Goal: Check status

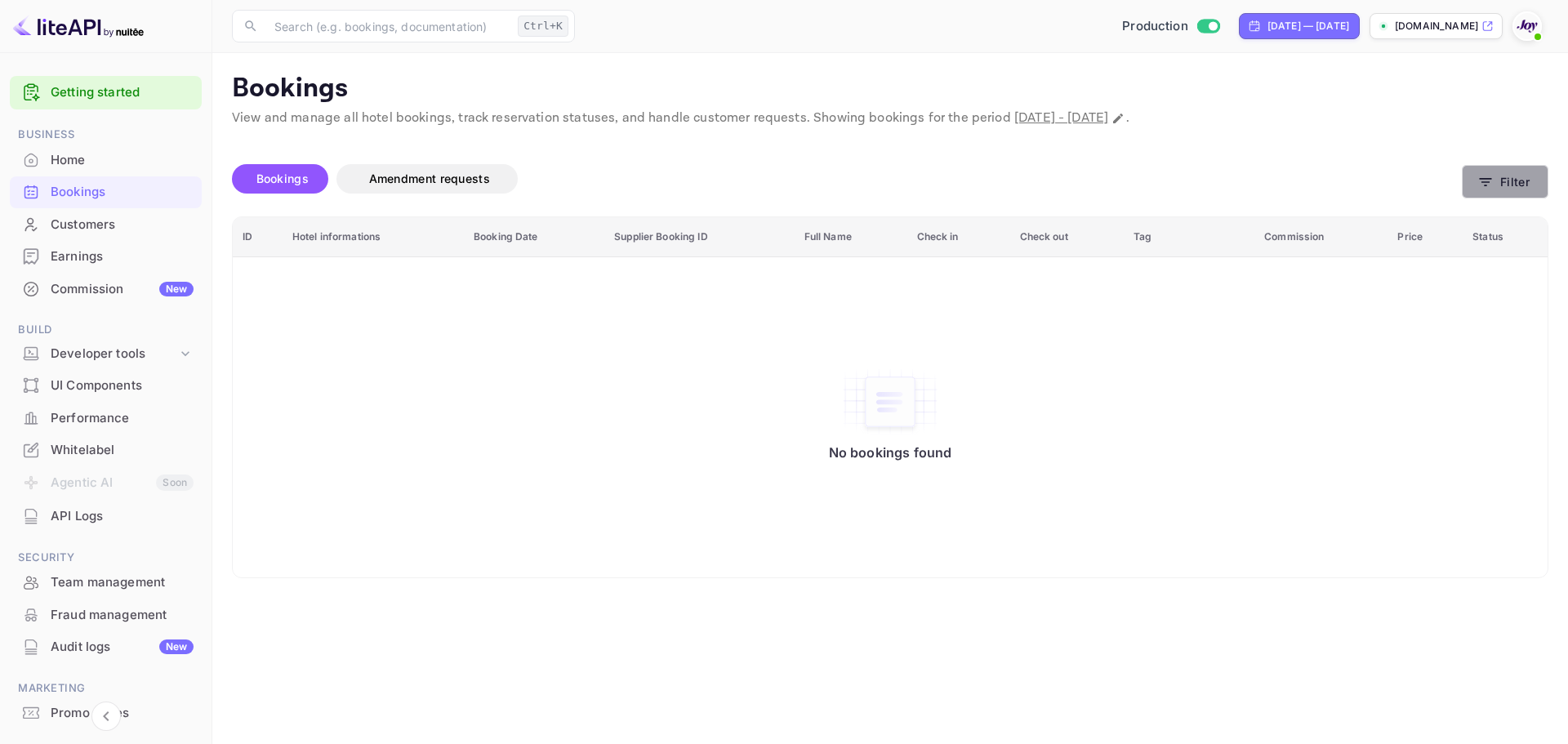
click at [1491, 194] on button "Filter" at bounding box center [1505, 181] width 87 height 33
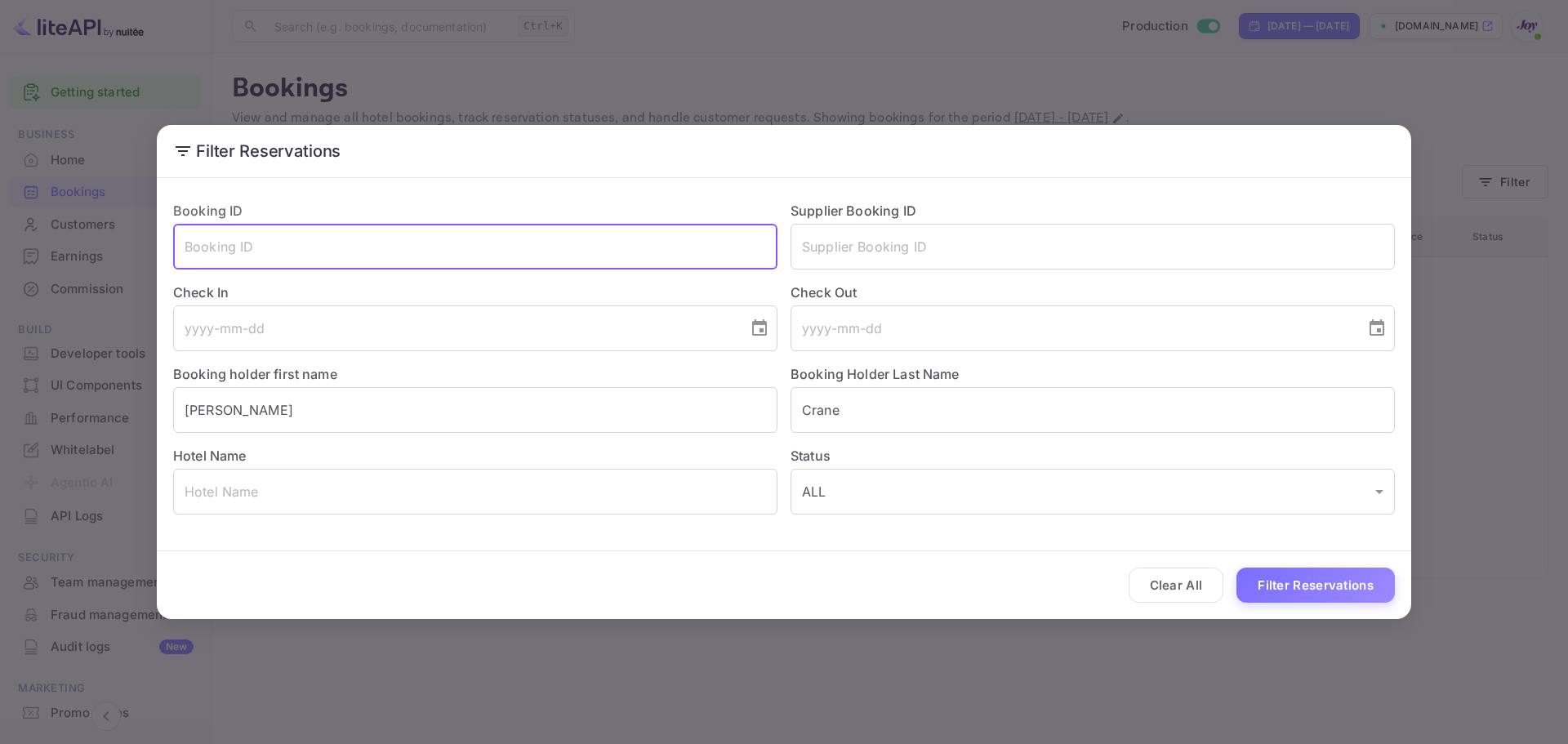
click at [327, 265] on input "text" at bounding box center [475, 246] width 604 height 46
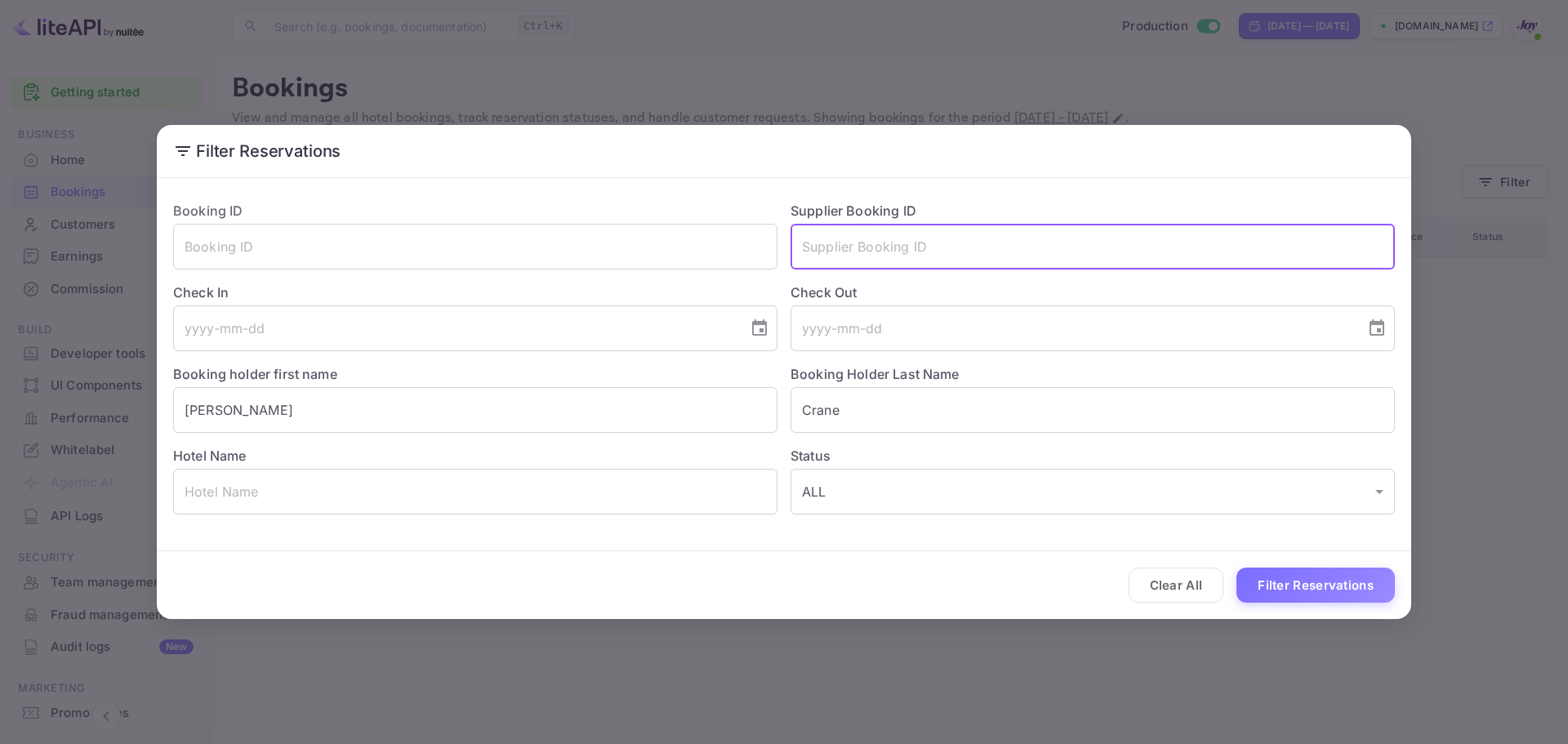
click at [903, 248] on input "text" at bounding box center [1093, 246] width 604 height 46
click at [827, 263] on input "text" at bounding box center [1093, 246] width 604 height 46
paste input "9252359"
type input "9252359"
click at [1312, 584] on button "Filter Reservations" at bounding box center [1315, 585] width 158 height 35
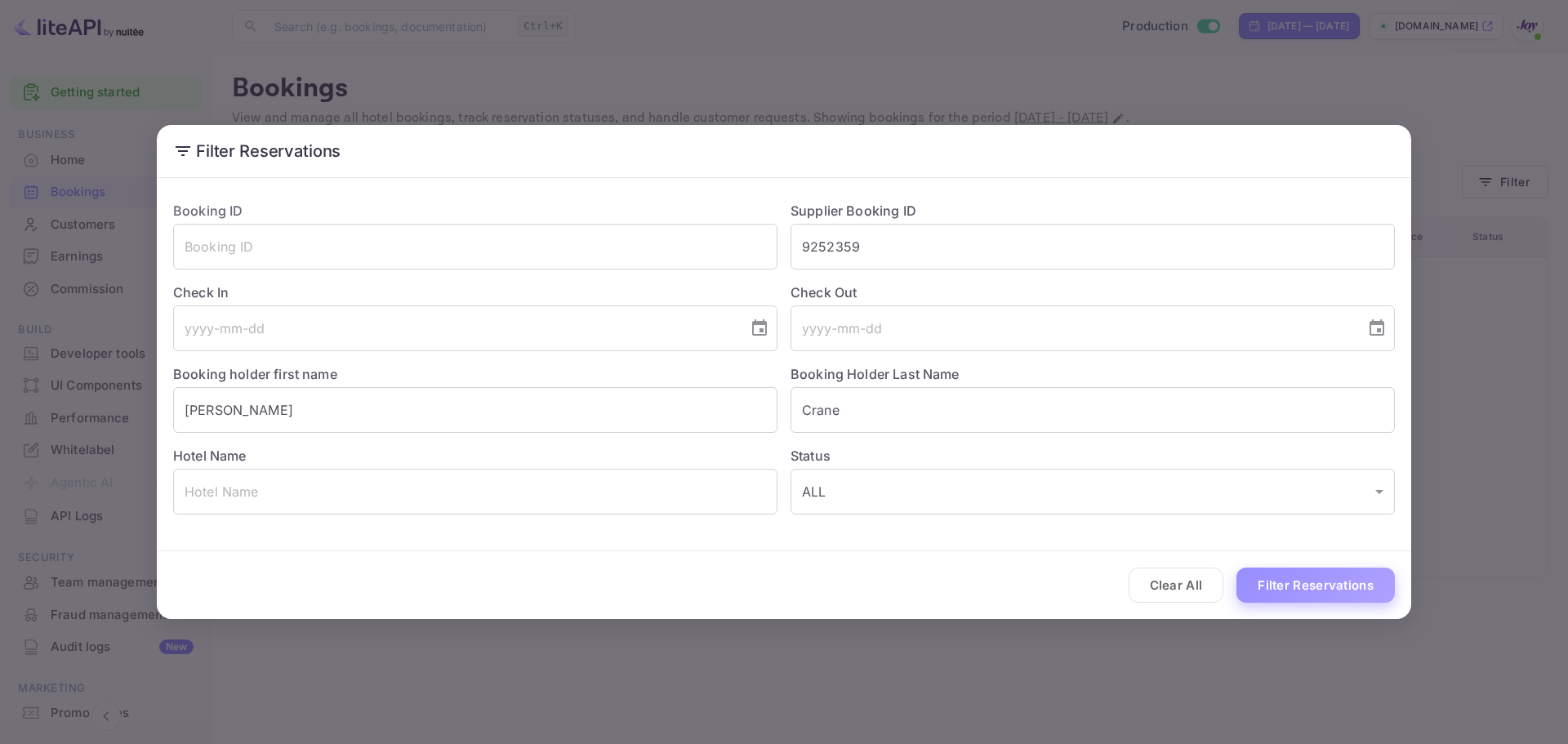
click at [1315, 593] on button "Filter Reservations" at bounding box center [1315, 585] width 158 height 35
click at [798, 248] on input "9252359" at bounding box center [1093, 246] width 604 height 46
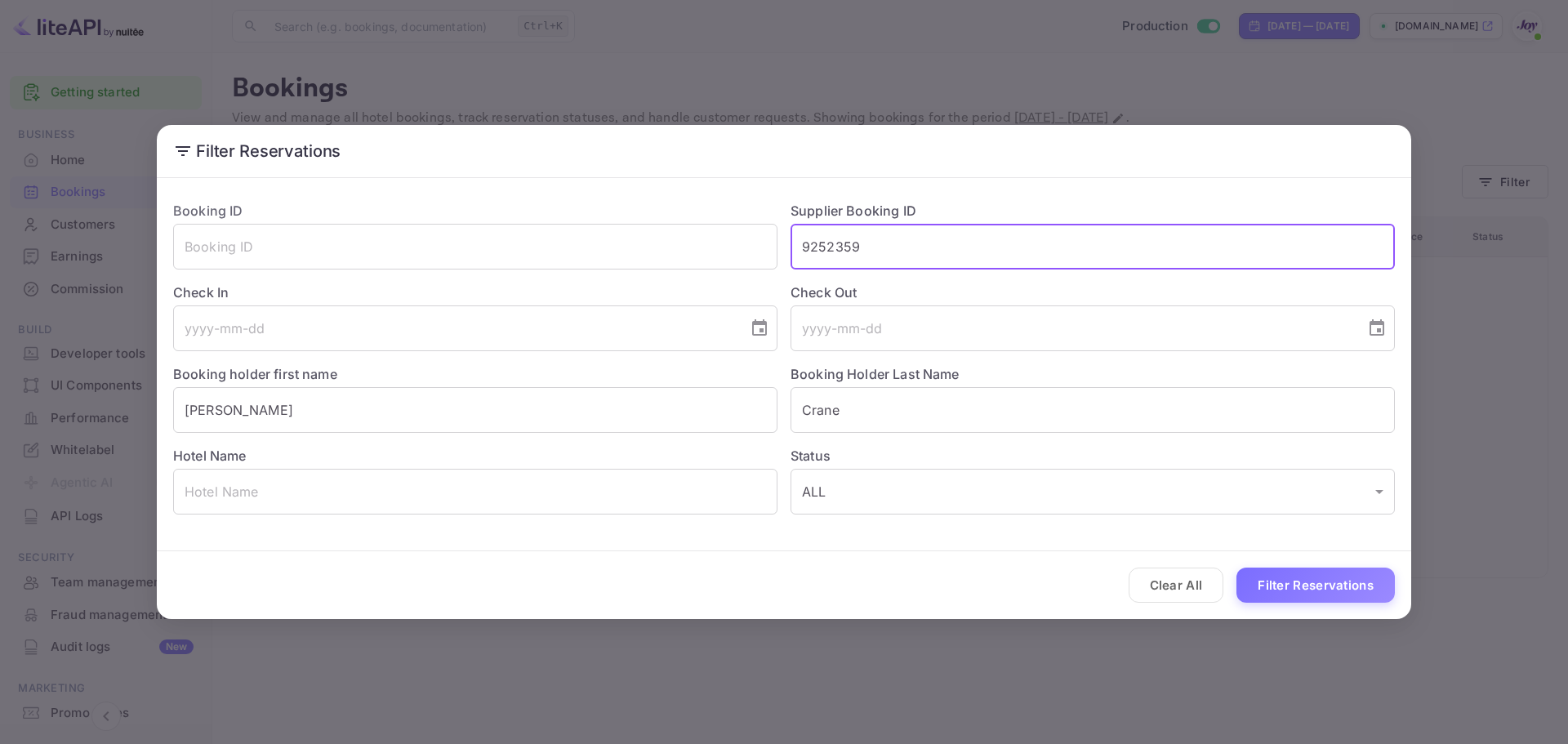
click at [894, 253] on input "9252359" at bounding box center [1093, 246] width 604 height 46
drag, startPoint x: 894, startPoint y: 253, endPoint x: 736, endPoint y: 241, distance: 158.5
click at [736, 241] on div "Booking ID ​ Supplier Booking ID 9252359 ​ Check In ​ Check Out ​ Booking holde…" at bounding box center [777, 351] width 1234 height 326
click at [688, 83] on div "Filter Reservations Booking ID ​ Supplier Booking ID ​ Check In ​ Check Out ​ B…" at bounding box center [784, 372] width 1568 height 744
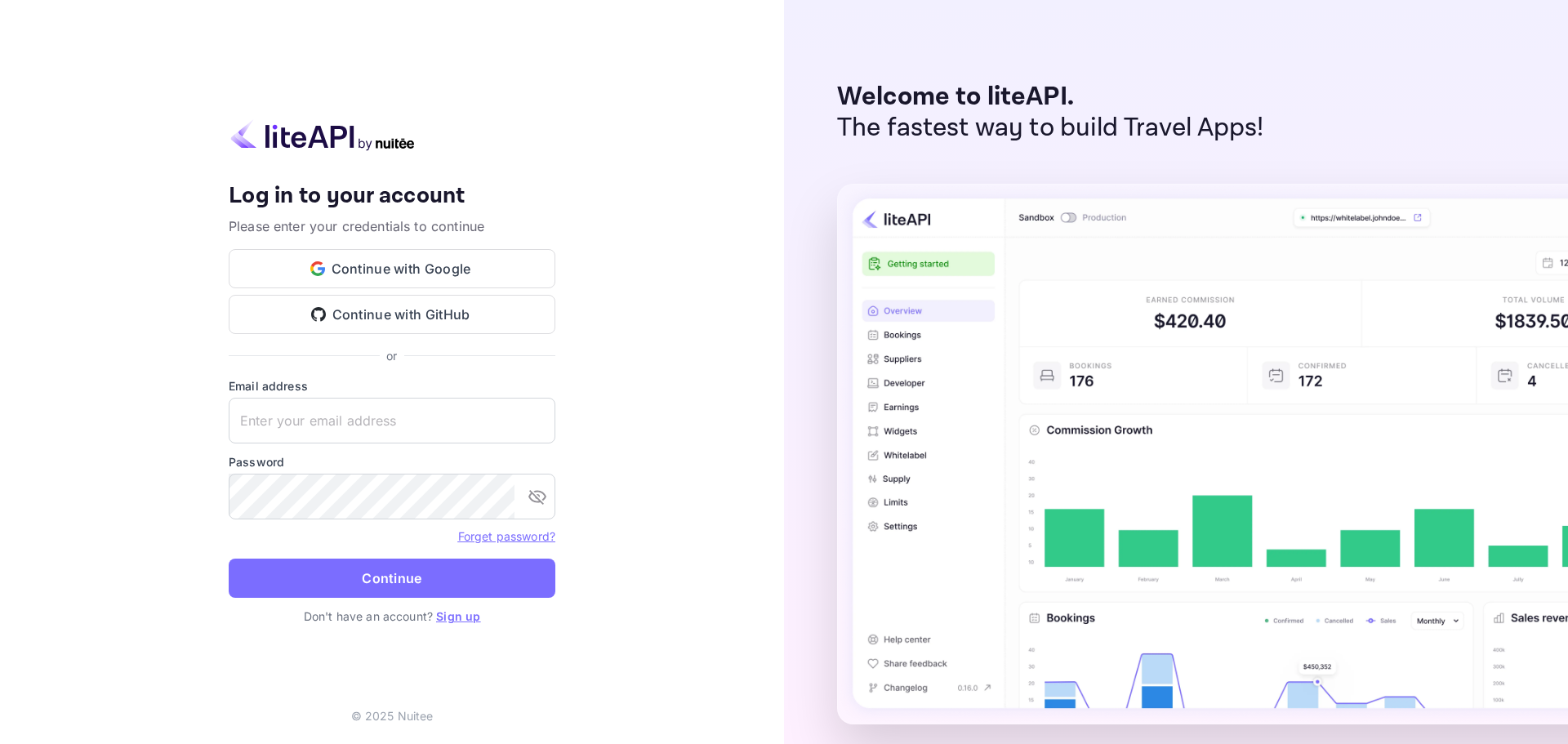
click at [330, 444] on form "Email address ​ Password ​ Forget password? Continue" at bounding box center [392, 492] width 326 height 231
click at [349, 425] on input "text" at bounding box center [392, 420] width 326 height 46
paste input "[EMAIL_ADDRESS][DOMAIN_NAME]"
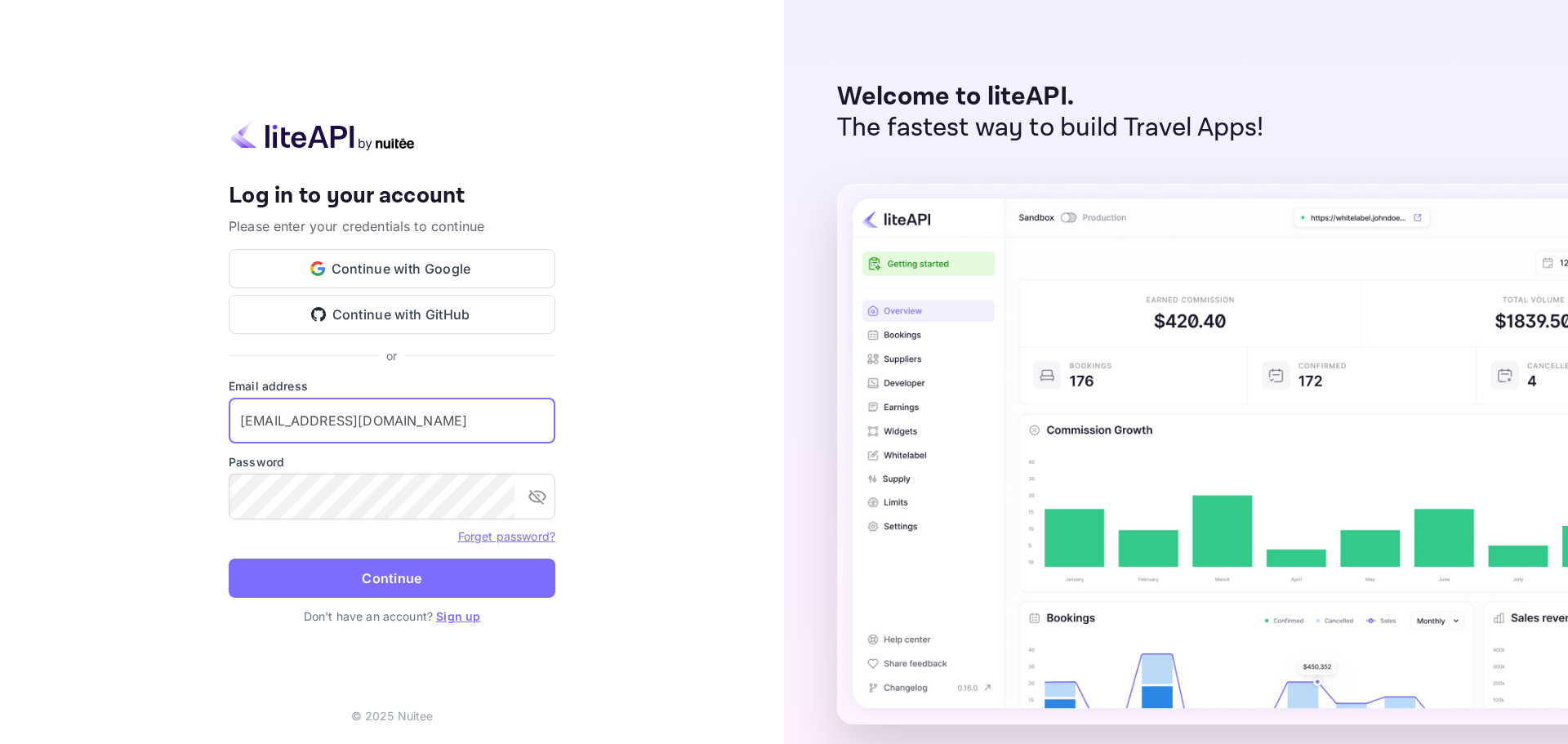
type input "[EMAIL_ADDRESS][DOMAIN_NAME]"
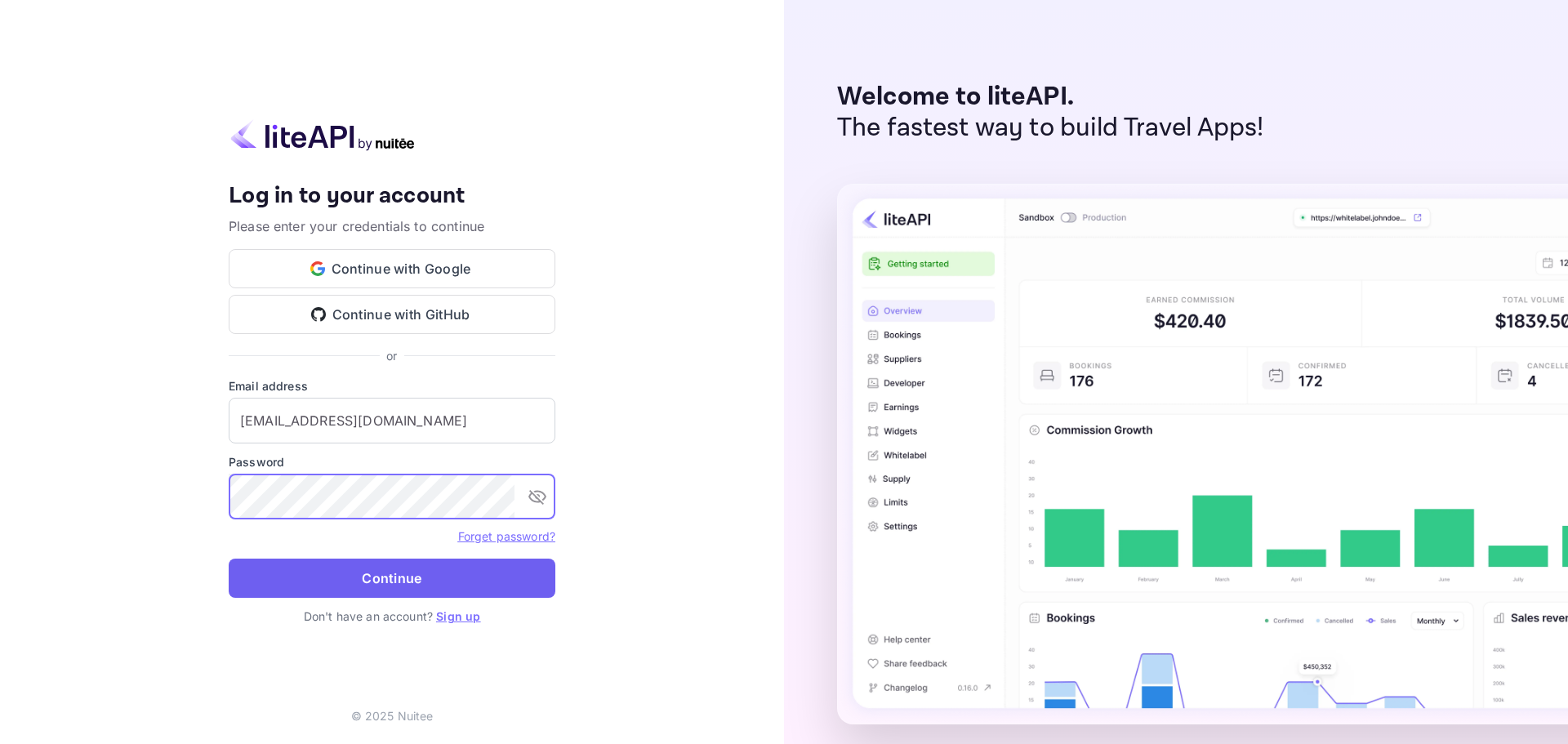
click at [405, 572] on button "Continue" at bounding box center [392, 578] width 326 height 39
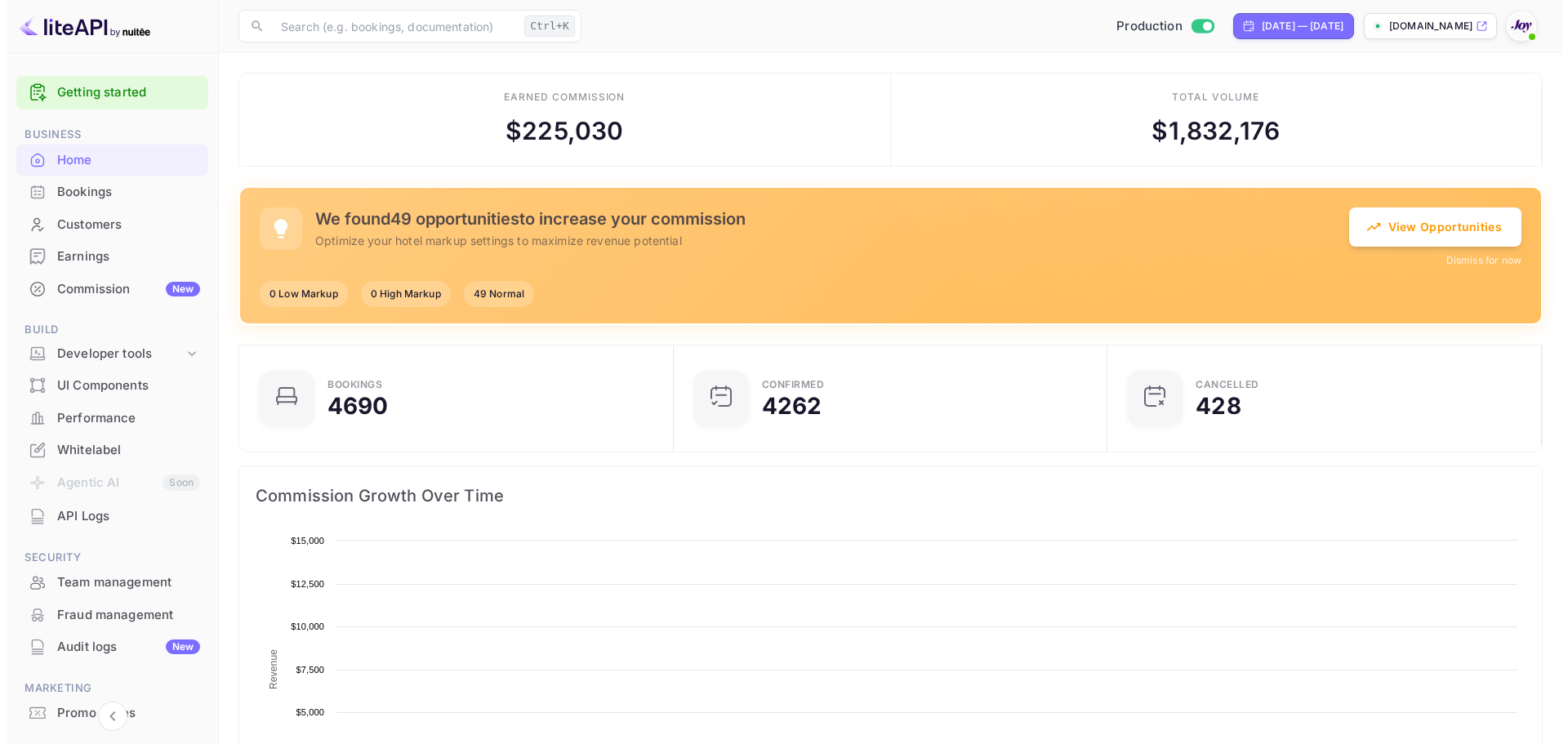
scroll to position [13, 13]
click at [97, 183] on div "Bookings" at bounding box center [122, 192] width 143 height 19
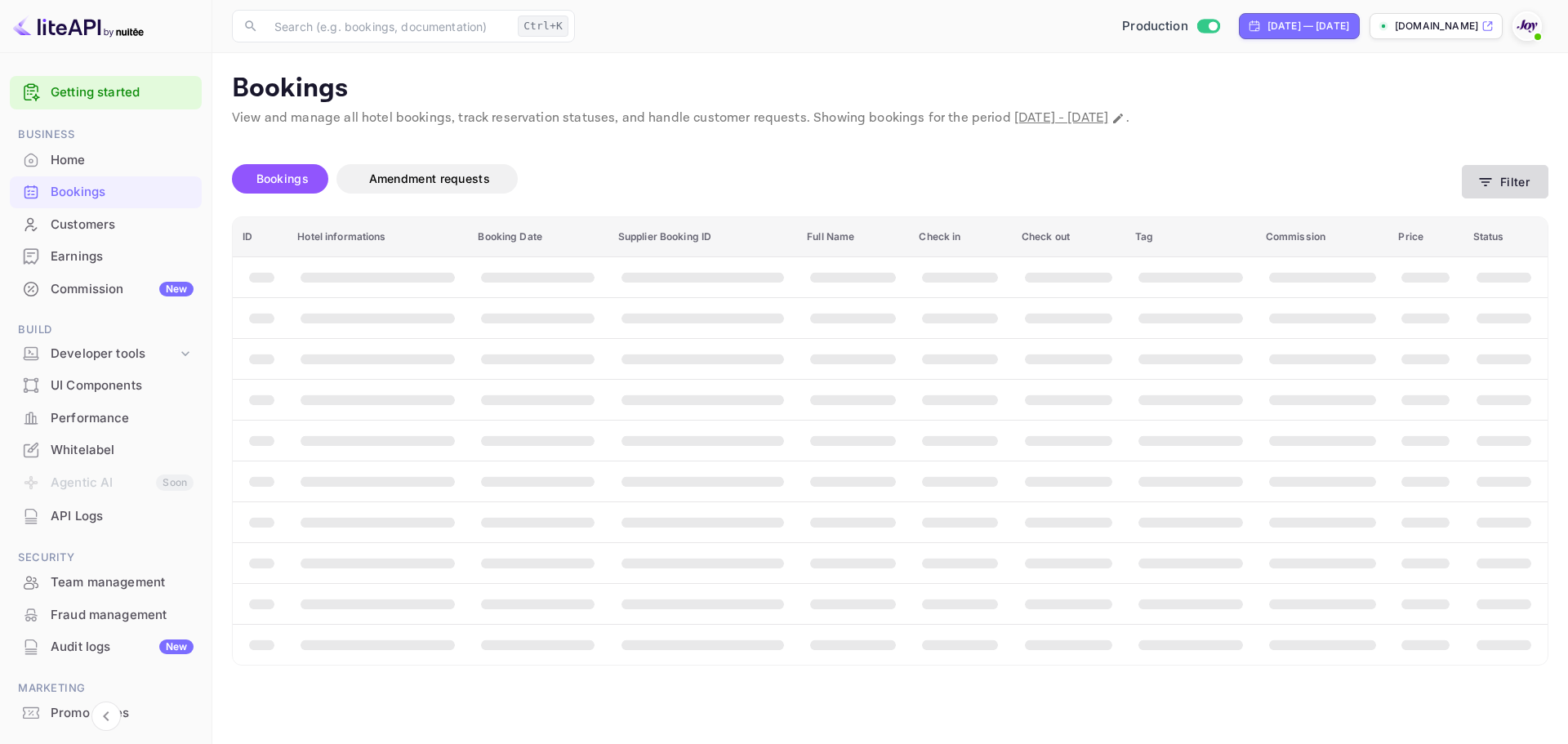
click at [1492, 184] on icon "button" at bounding box center [1486, 182] width 17 height 17
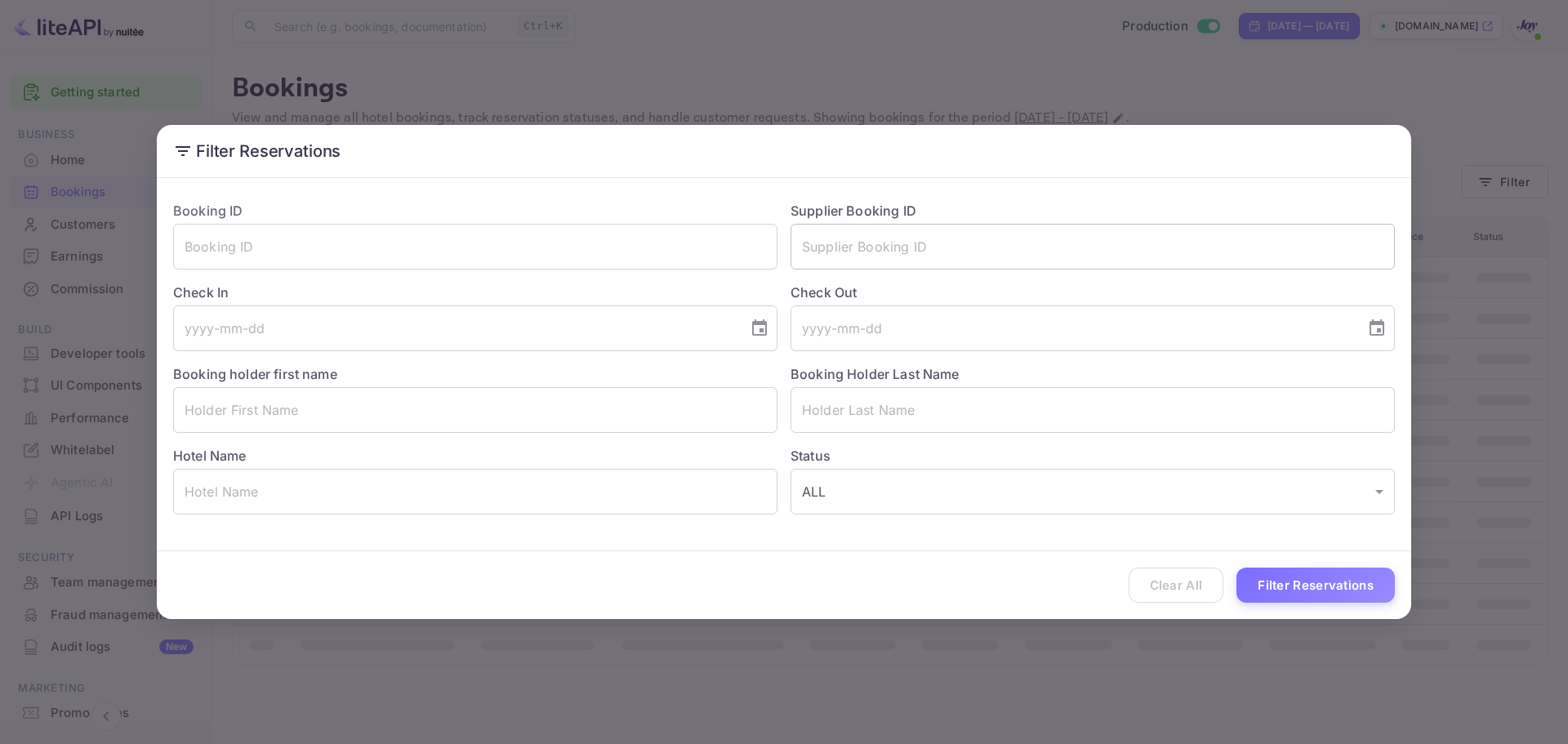
click at [1042, 228] on input "text" at bounding box center [1093, 246] width 604 height 46
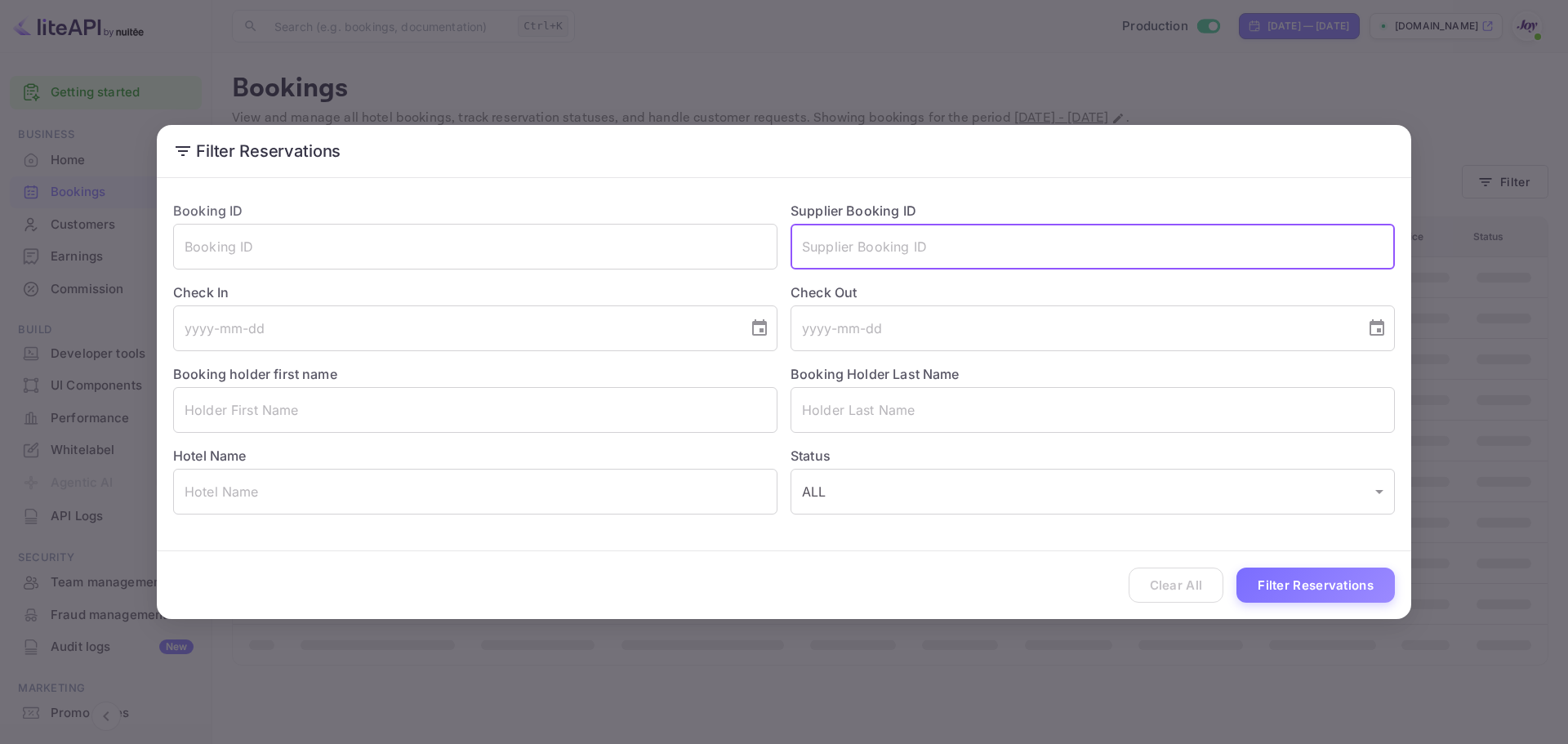
paste input "9252359"
type input "9252359"
click at [1319, 592] on button "Filter Reservations" at bounding box center [1315, 585] width 158 height 35
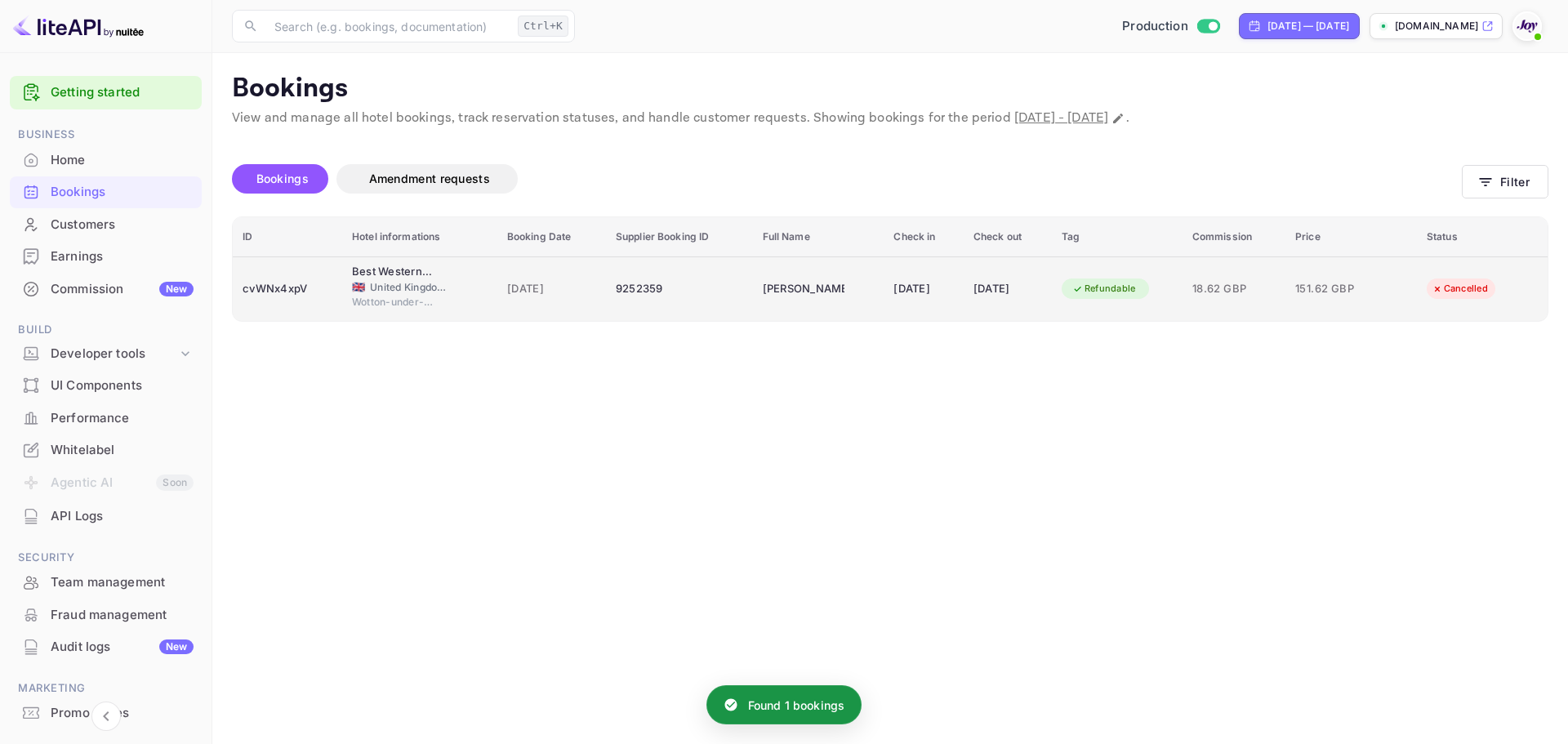
click at [1042, 285] on div "[DATE]" at bounding box center [1007, 289] width 68 height 26
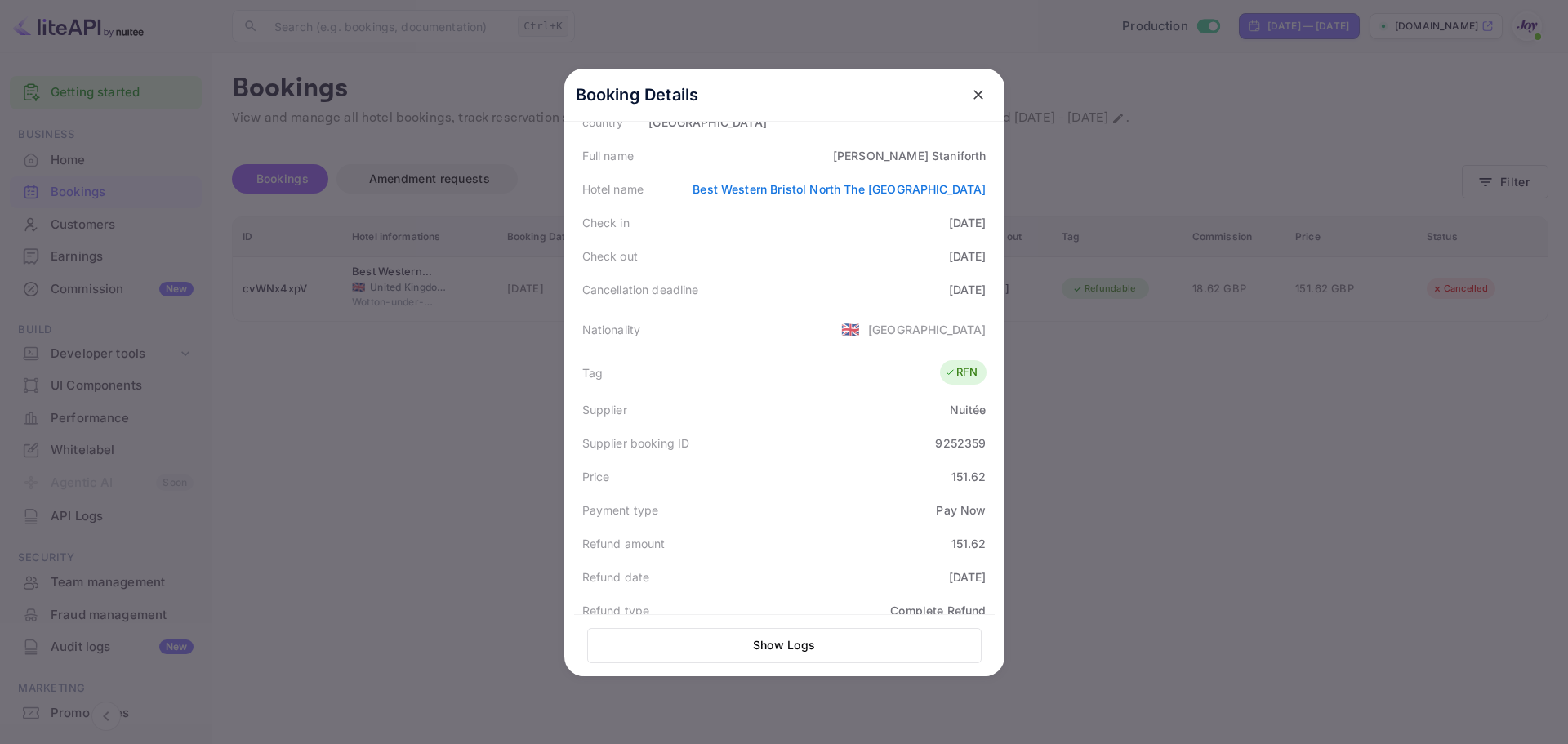
scroll to position [76, 0]
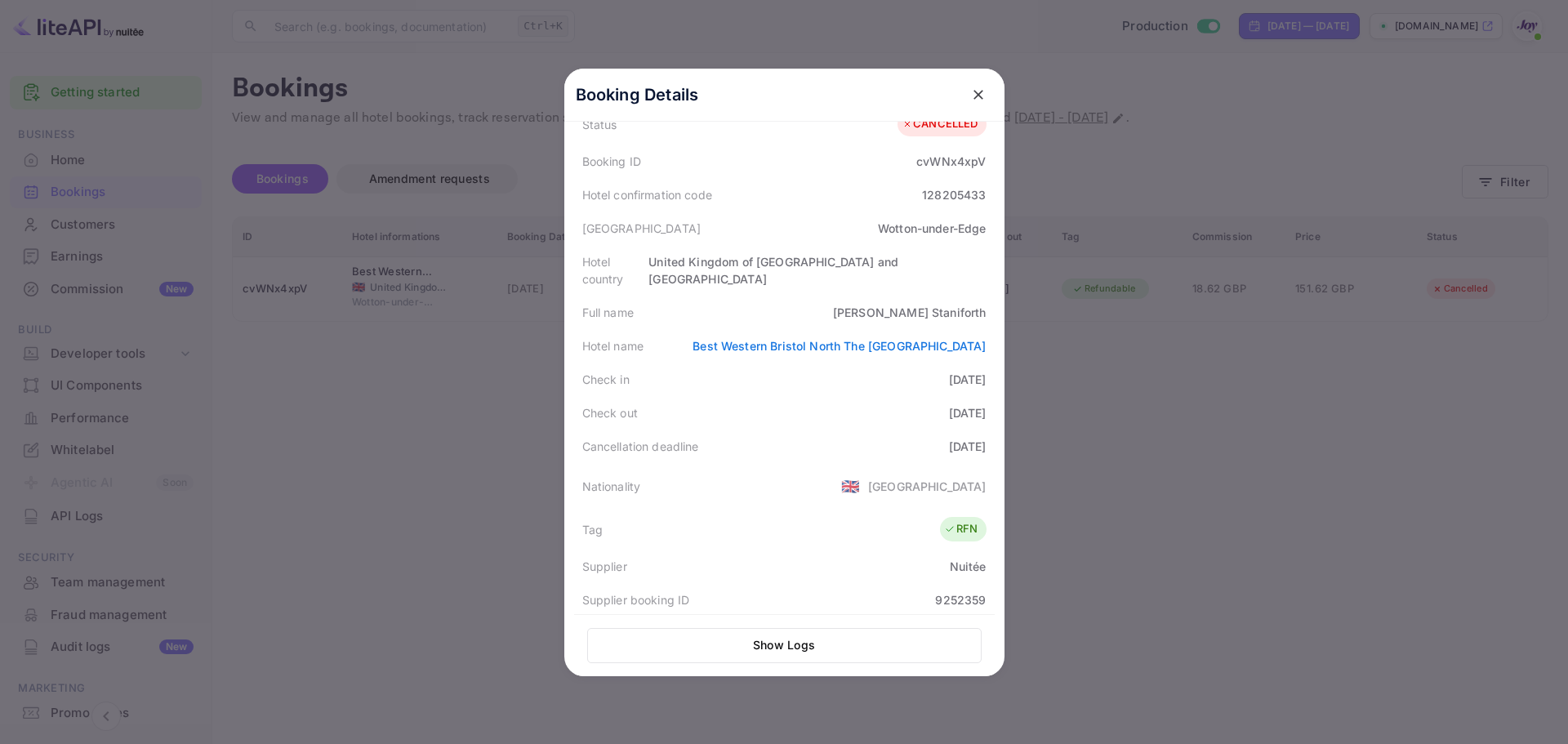
click at [1287, 417] on div at bounding box center [784, 372] width 1568 height 744
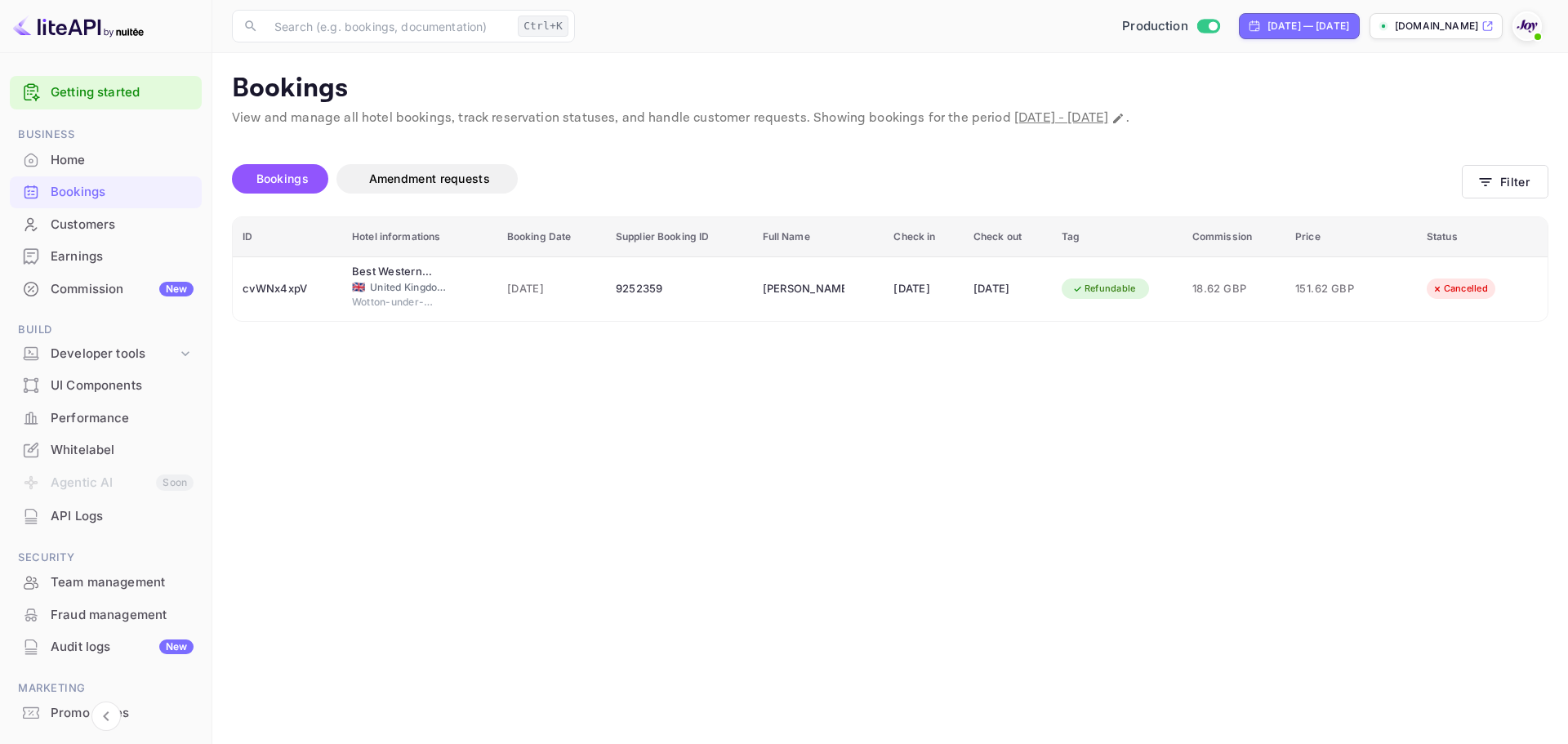
click at [1508, 162] on div "Bookings Amendment requests Filter" at bounding box center [890, 182] width 1316 height 68
click at [1496, 182] on button "Filter" at bounding box center [1505, 181] width 87 height 33
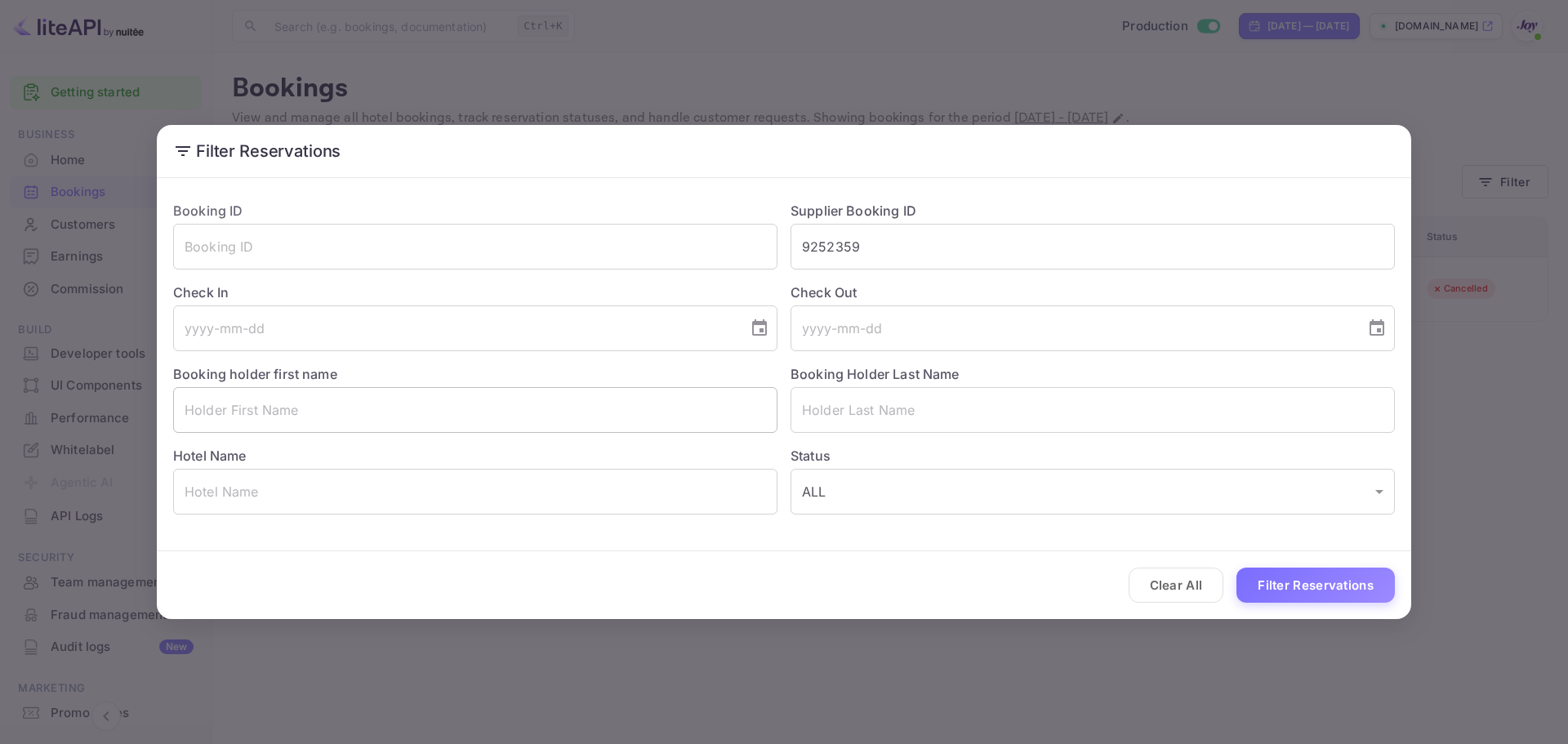
click at [423, 399] on input "text" at bounding box center [475, 409] width 604 height 46
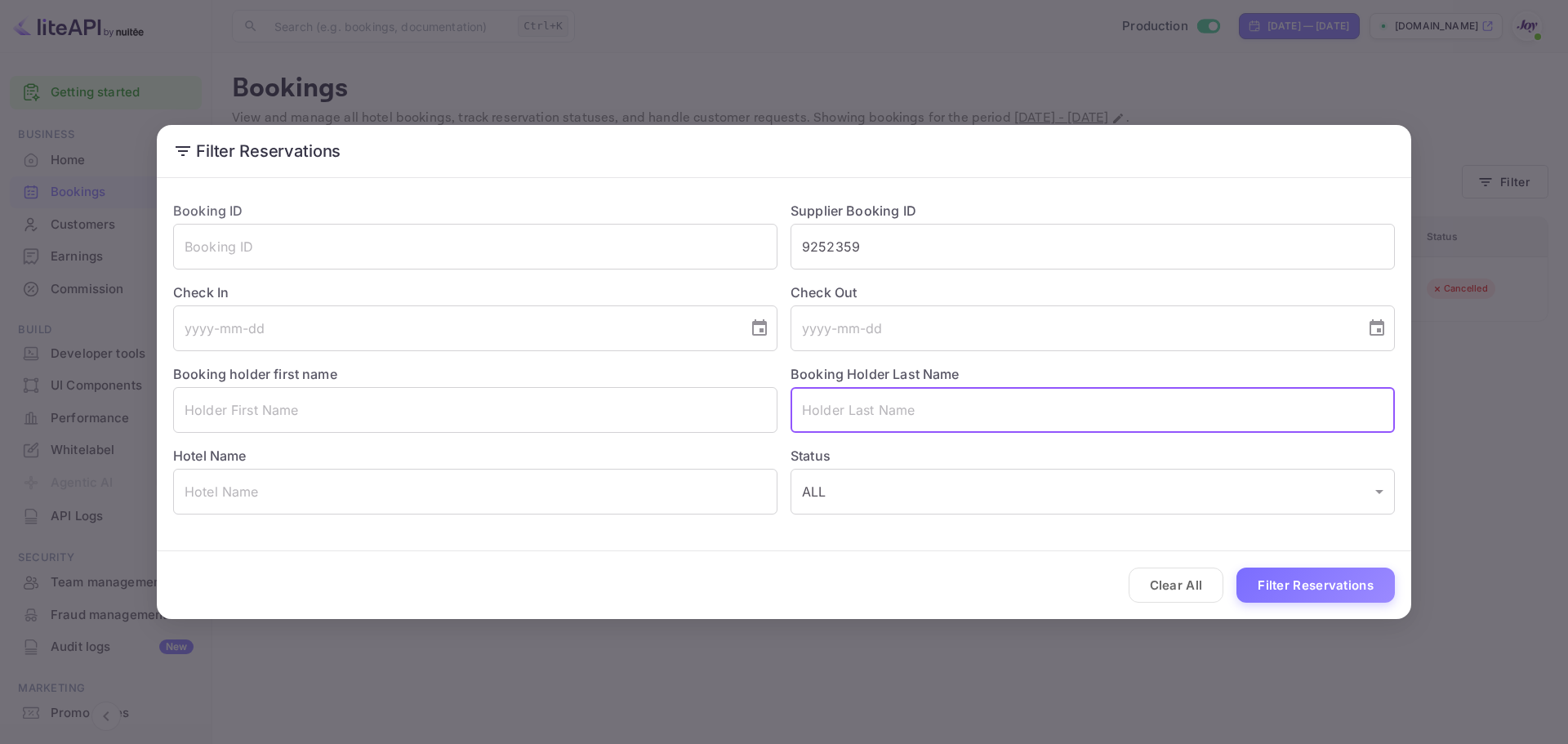
drag, startPoint x: 960, startPoint y: 425, endPoint x: 925, endPoint y: 418, distance: 35.7
click at [934, 418] on input "text" at bounding box center [1093, 409] width 604 height 46
drag, startPoint x: 470, startPoint y: 471, endPoint x: 474, endPoint y: 444, distance: 27.3
click at [469, 469] on input "text" at bounding box center [475, 491] width 604 height 46
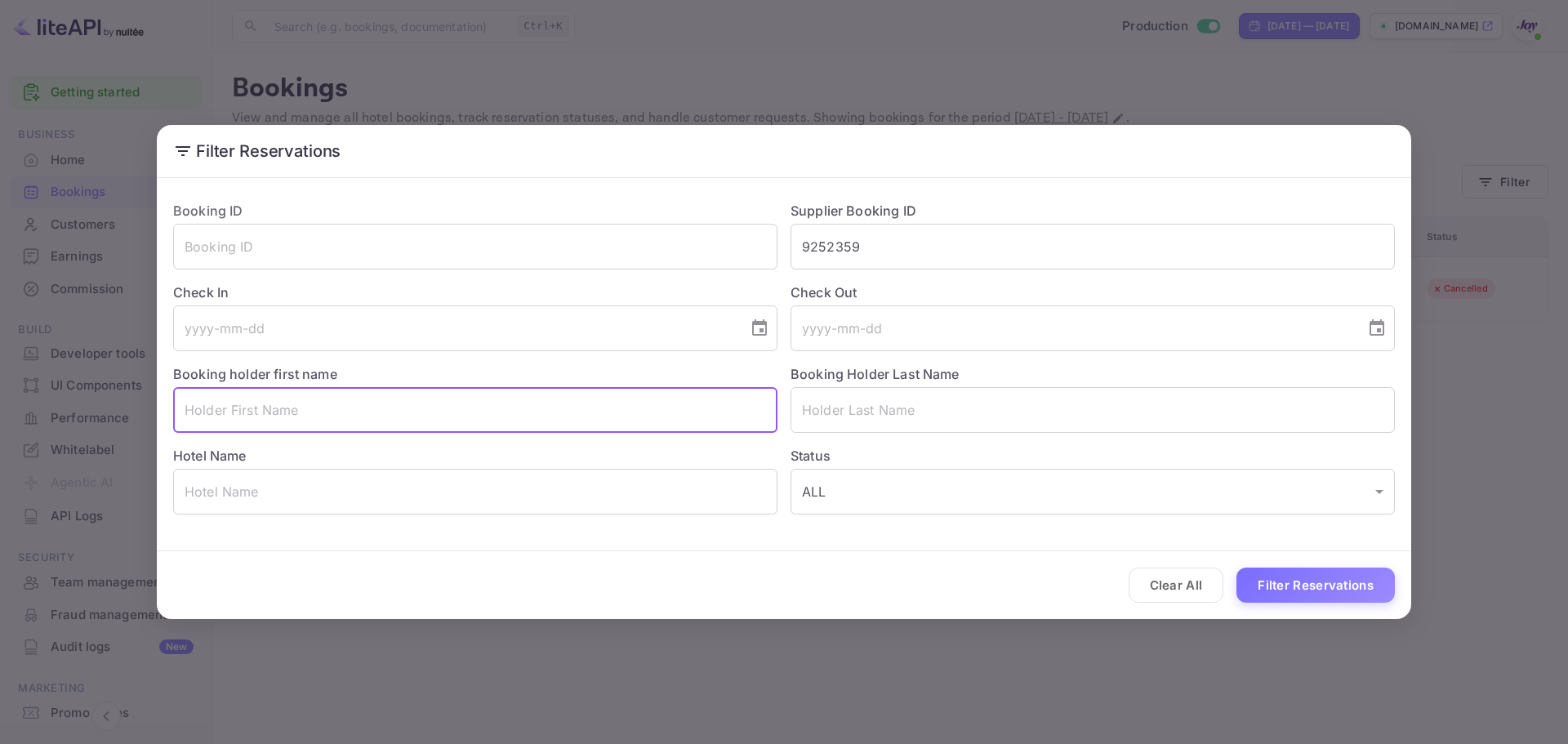
drag, startPoint x: 484, startPoint y: 430, endPoint x: 653, endPoint y: 411, distance: 170.1
click at [484, 429] on input "text" at bounding box center [475, 409] width 604 height 46
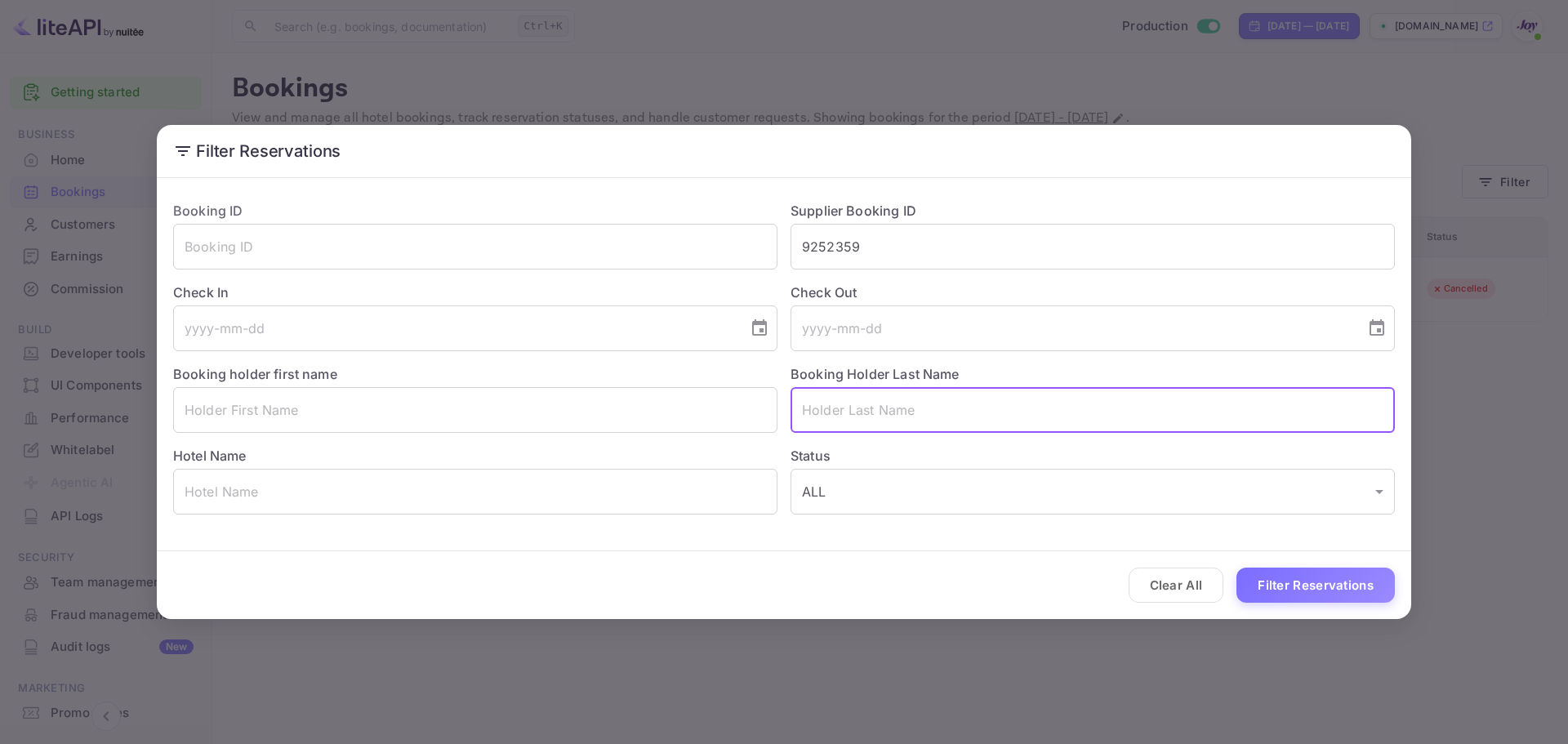
click at [832, 406] on input "text" at bounding box center [1093, 409] width 604 height 46
click at [1148, 671] on div "Filter Reservations Booking ID ​ Supplier Booking ID 9252359 ​ Check In ​ Check…" at bounding box center [784, 372] width 1568 height 744
